Goal: Task Accomplishment & Management: Use online tool/utility

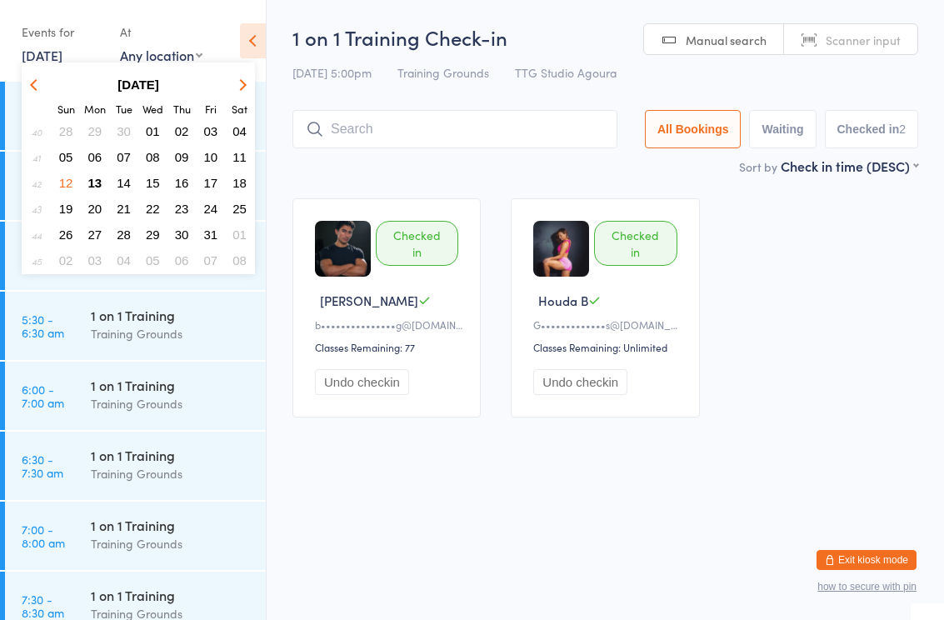
click at [97, 190] on span "13" at bounding box center [95, 183] width 14 height 14
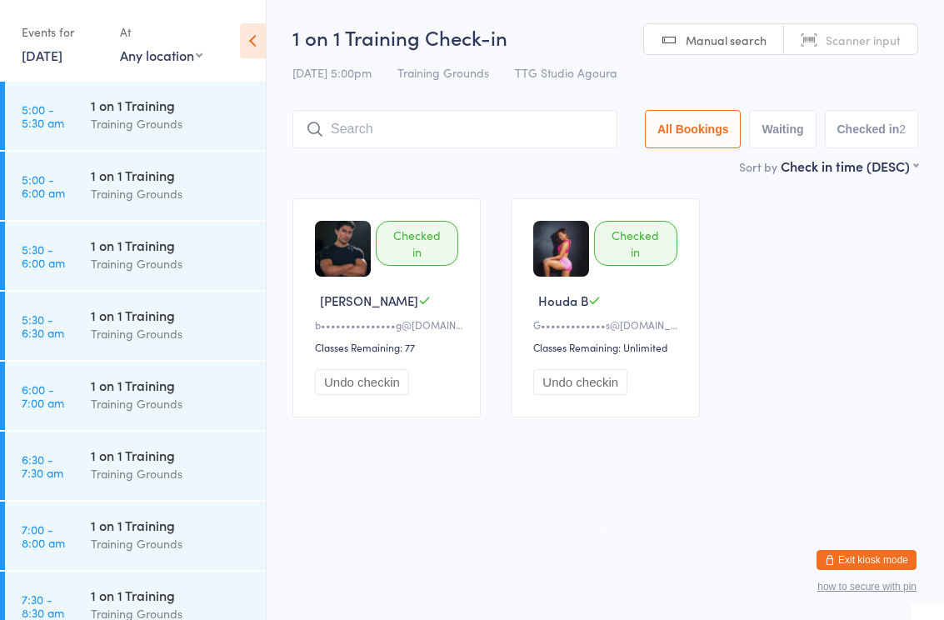
click at [62, 50] on link "[DATE]" at bounding box center [42, 55] width 41 height 18
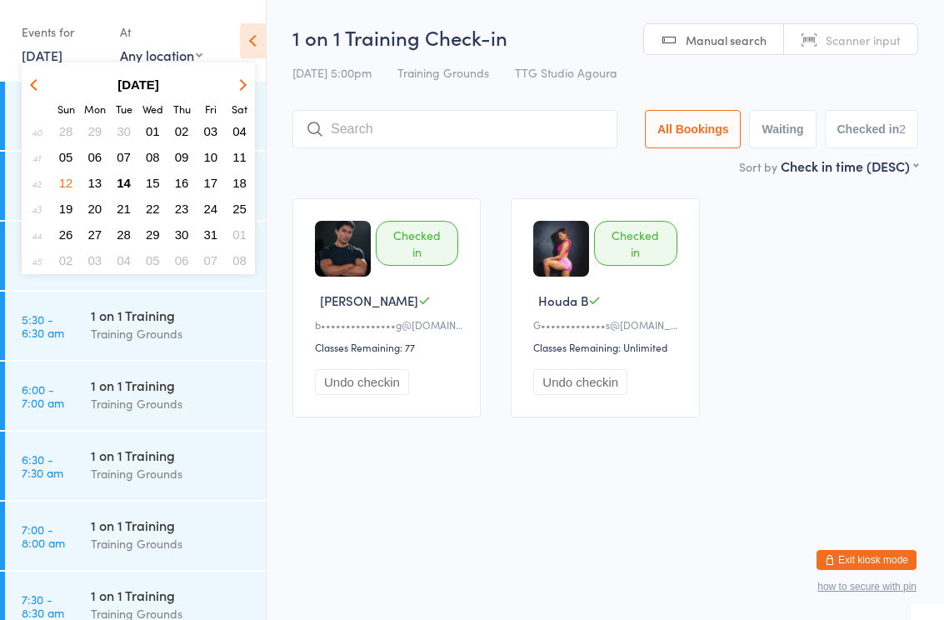
click at [116, 193] on button "14" at bounding box center [124, 183] width 26 height 22
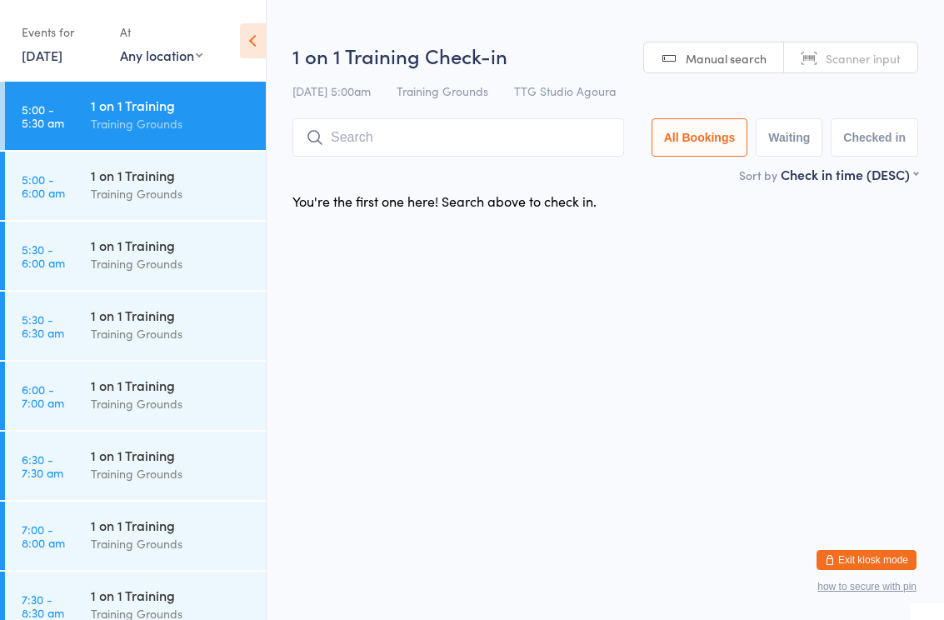
click at [62, 58] on link "[DATE]" at bounding box center [42, 55] width 41 height 18
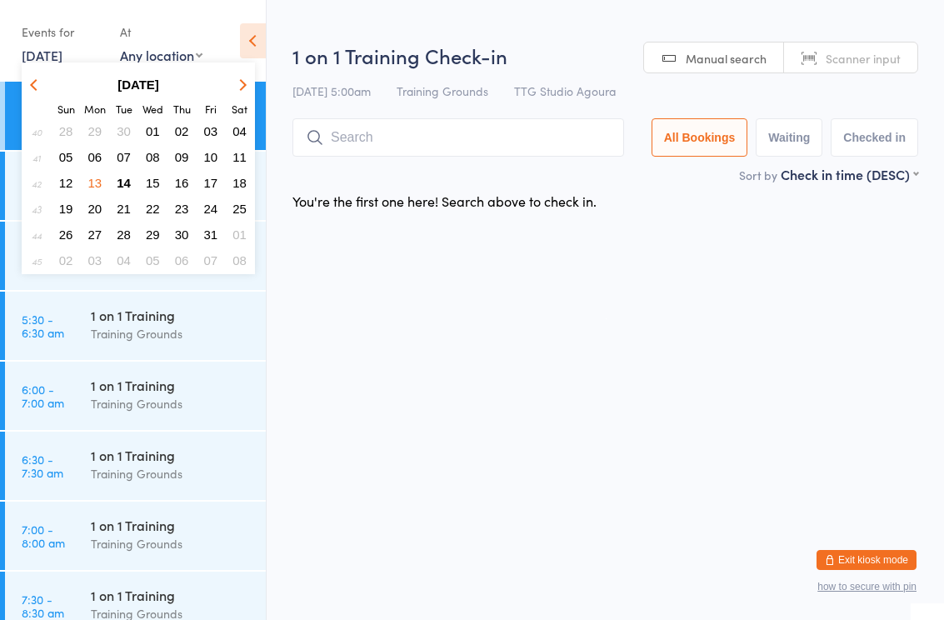
click at [132, 183] on button "14" at bounding box center [124, 183] width 26 height 22
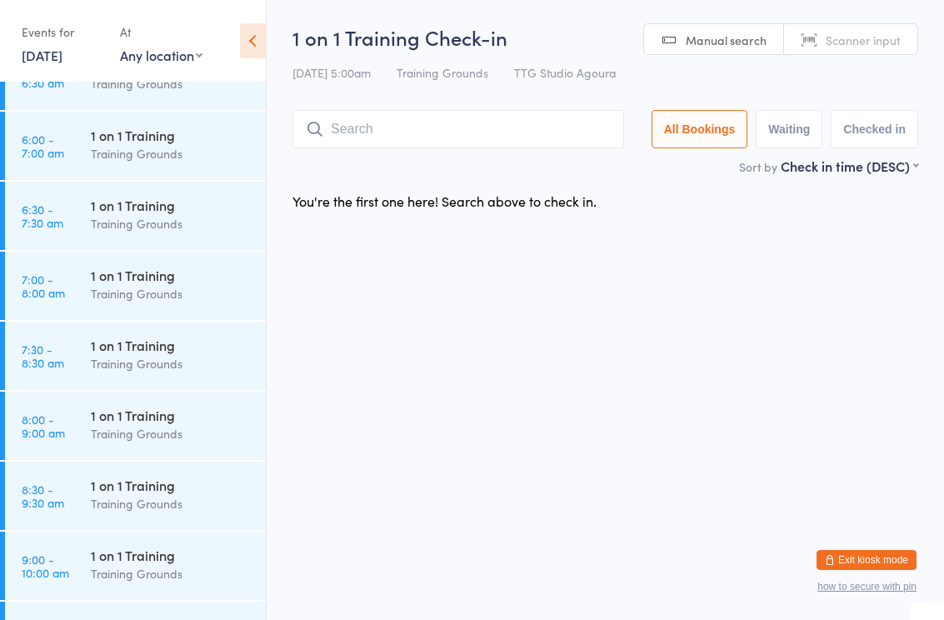
scroll to position [252, 0]
click at [153, 152] on div "Training Grounds" at bounding box center [171, 151] width 161 height 19
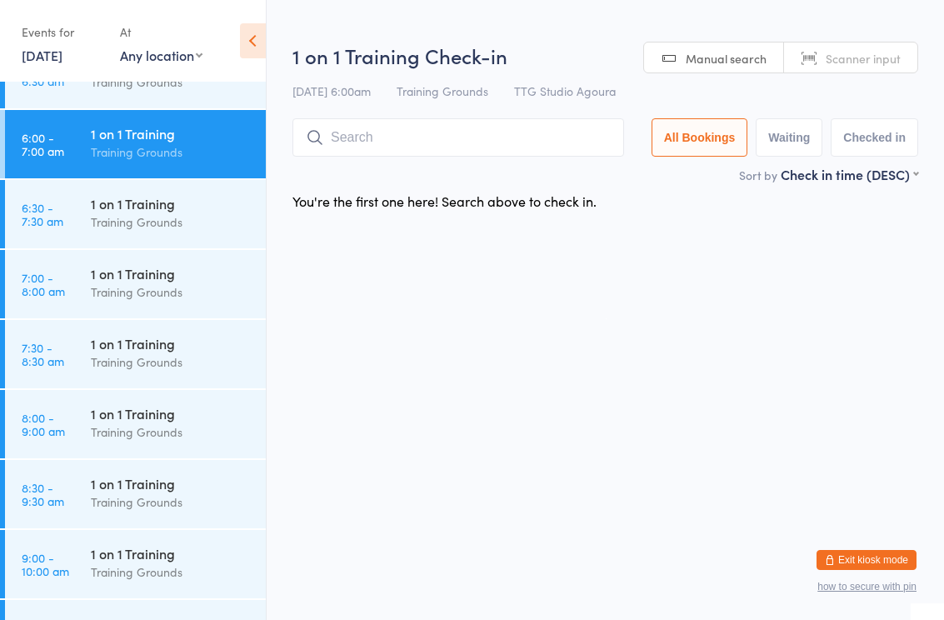
click at [403, 136] on input "search" at bounding box center [458, 137] width 332 height 38
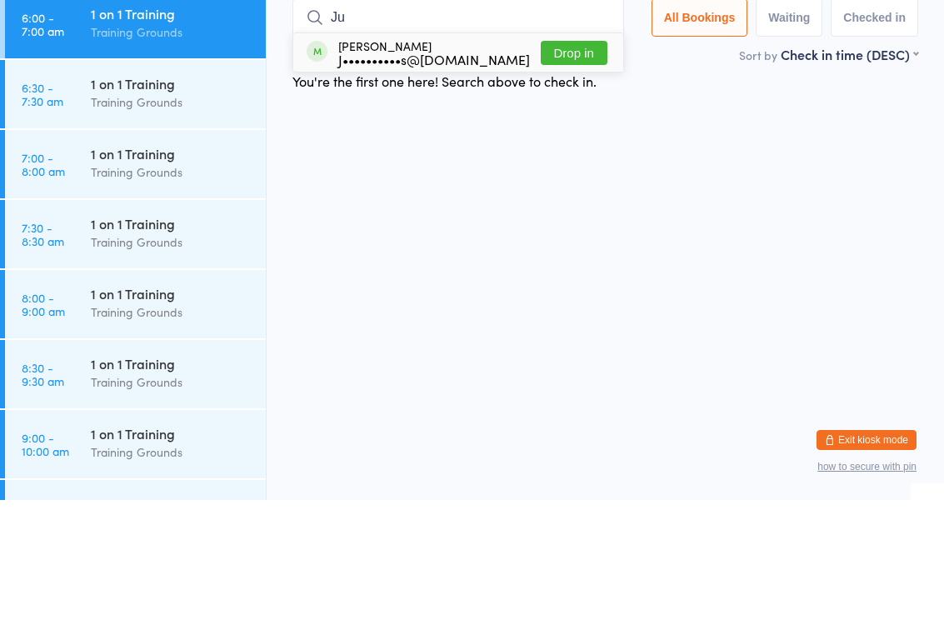
type input "Ju"
click at [445, 172] on div "J••••••••••s@[DOMAIN_NAME]" at bounding box center [434, 178] width 192 height 13
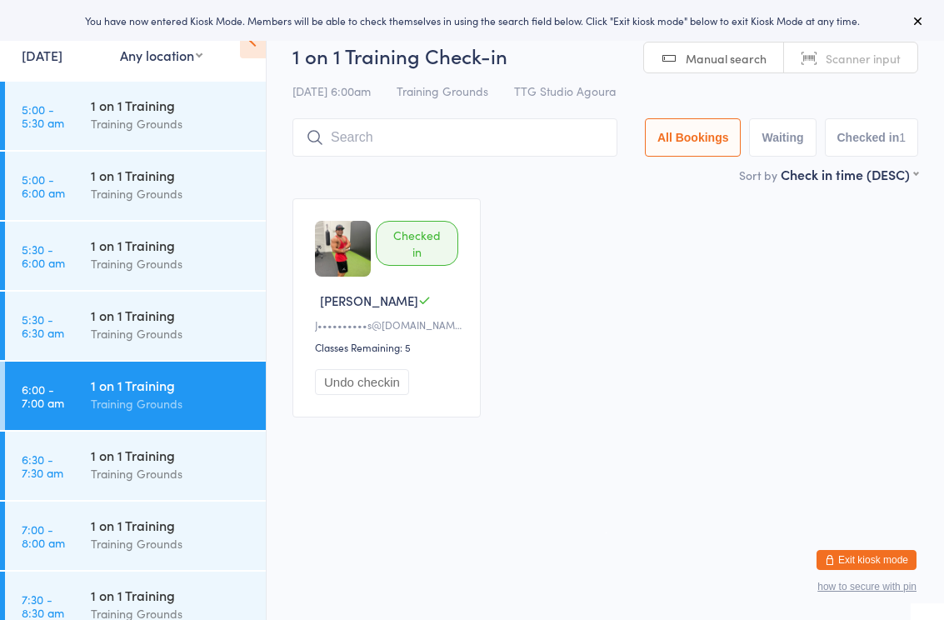
click at [573, 502] on html "You have now entered Kiosk Mode. Members will be able to check themselves in us…" at bounding box center [472, 310] width 944 height 620
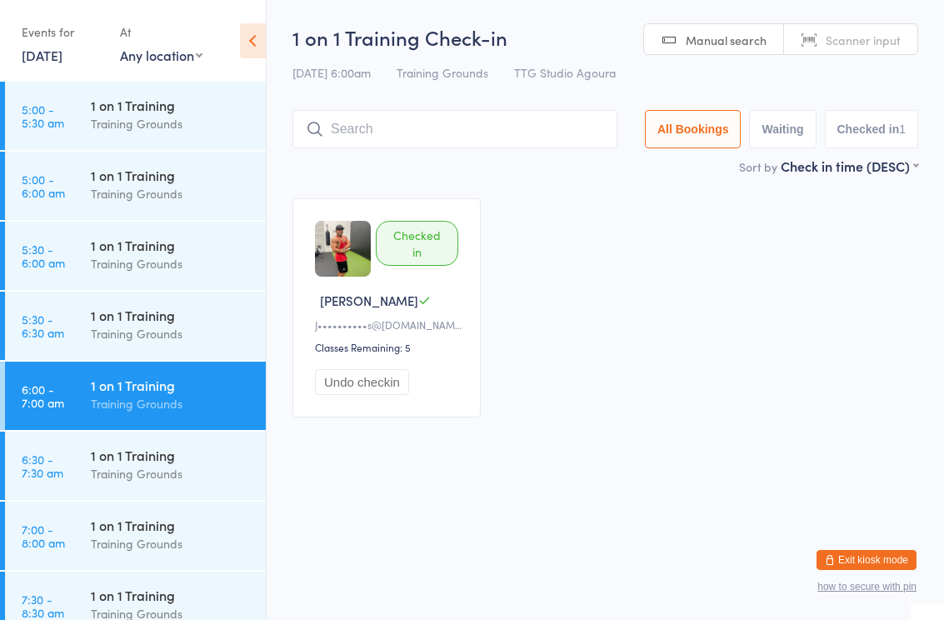
click at [162, 530] on div "1 on 1 Training" at bounding box center [171, 525] width 161 height 18
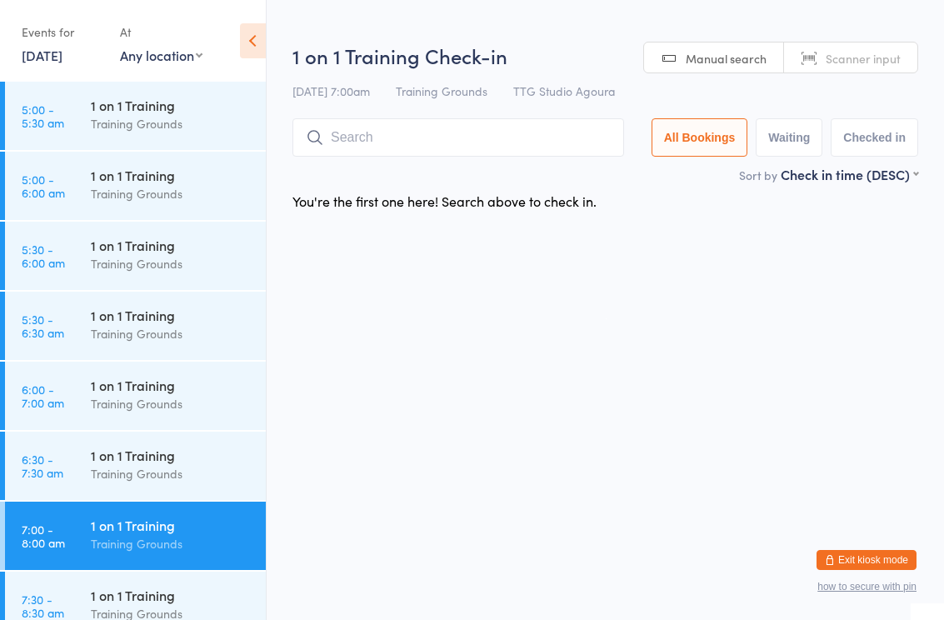
click at [164, 387] on div "1 on 1 Training" at bounding box center [171, 385] width 161 height 18
